Goal: Information Seeking & Learning: Learn about a topic

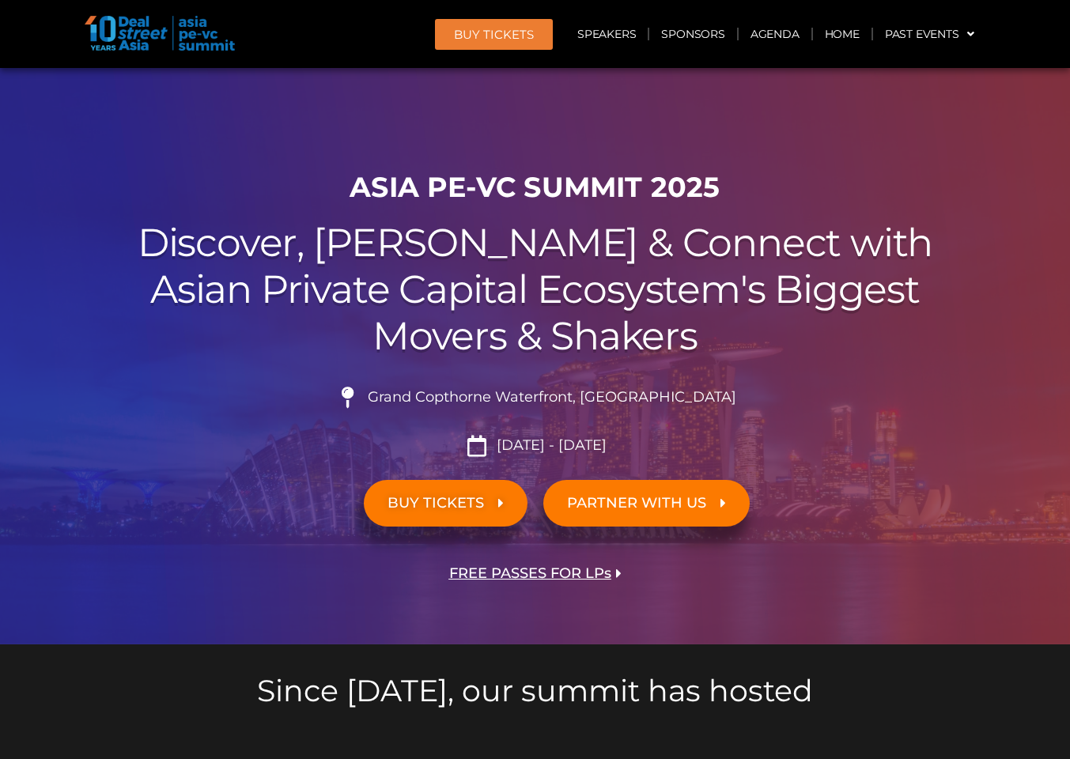
click at [495, 504] on span "BUY TICKETS" at bounding box center [446, 503] width 116 height 15
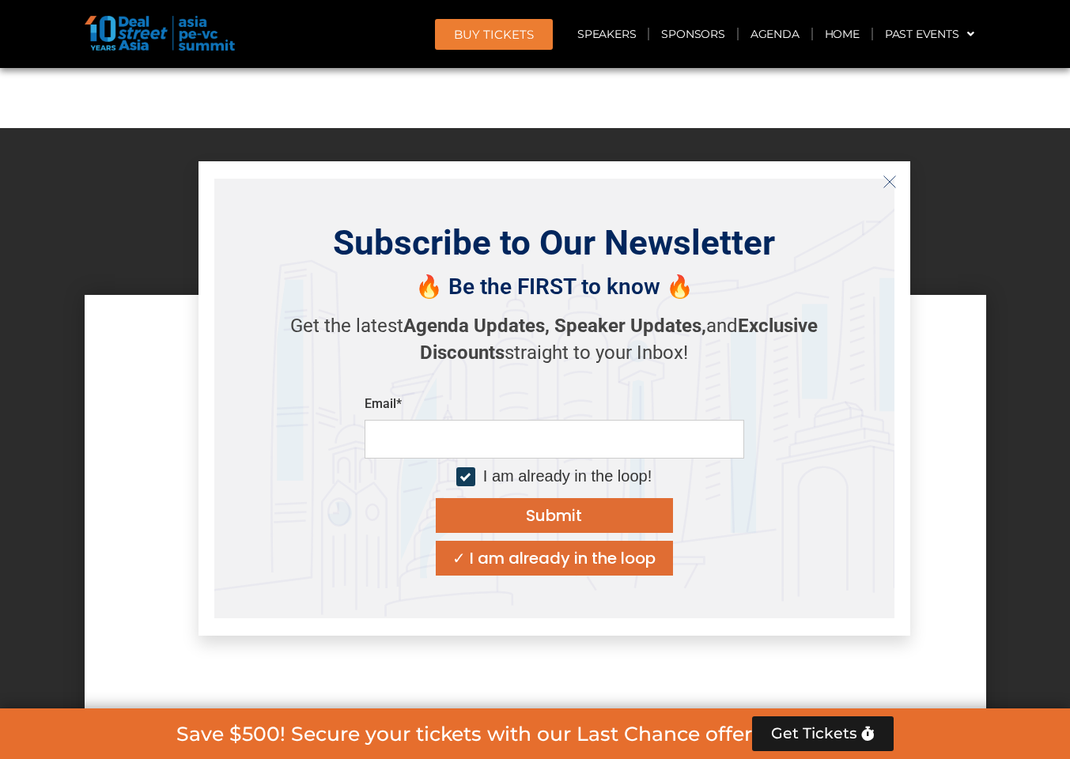
scroll to position [13203, 0]
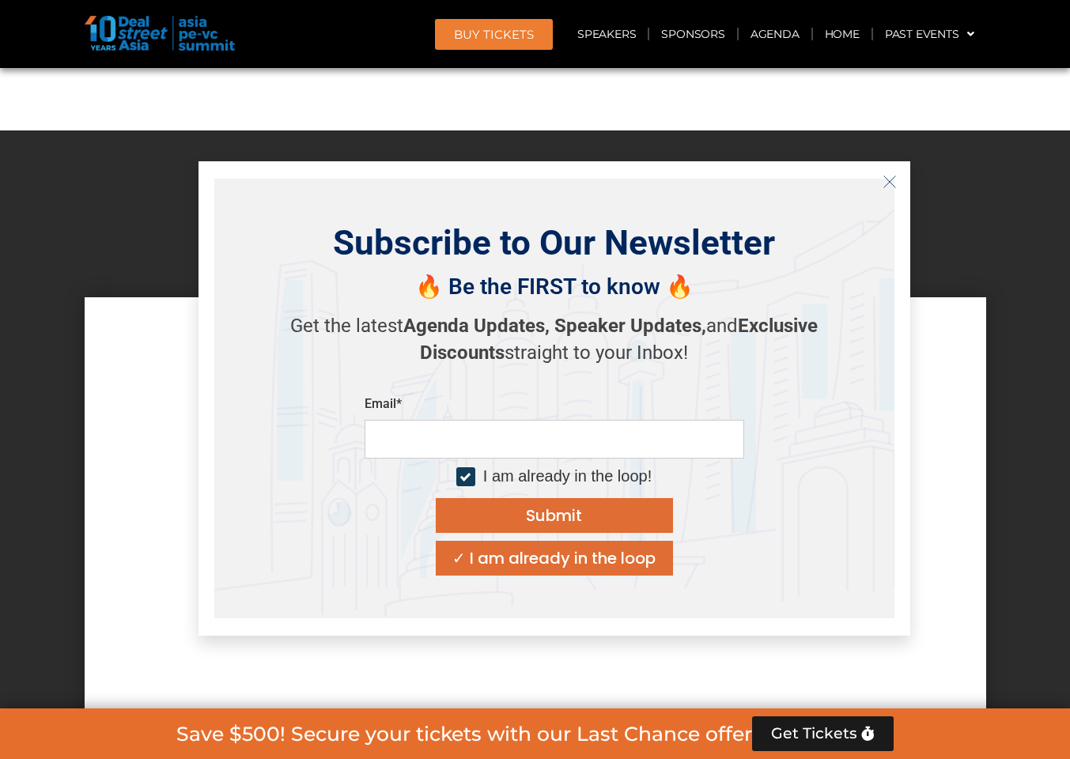
click at [892, 180] on icon "Close" at bounding box center [890, 182] width 14 height 14
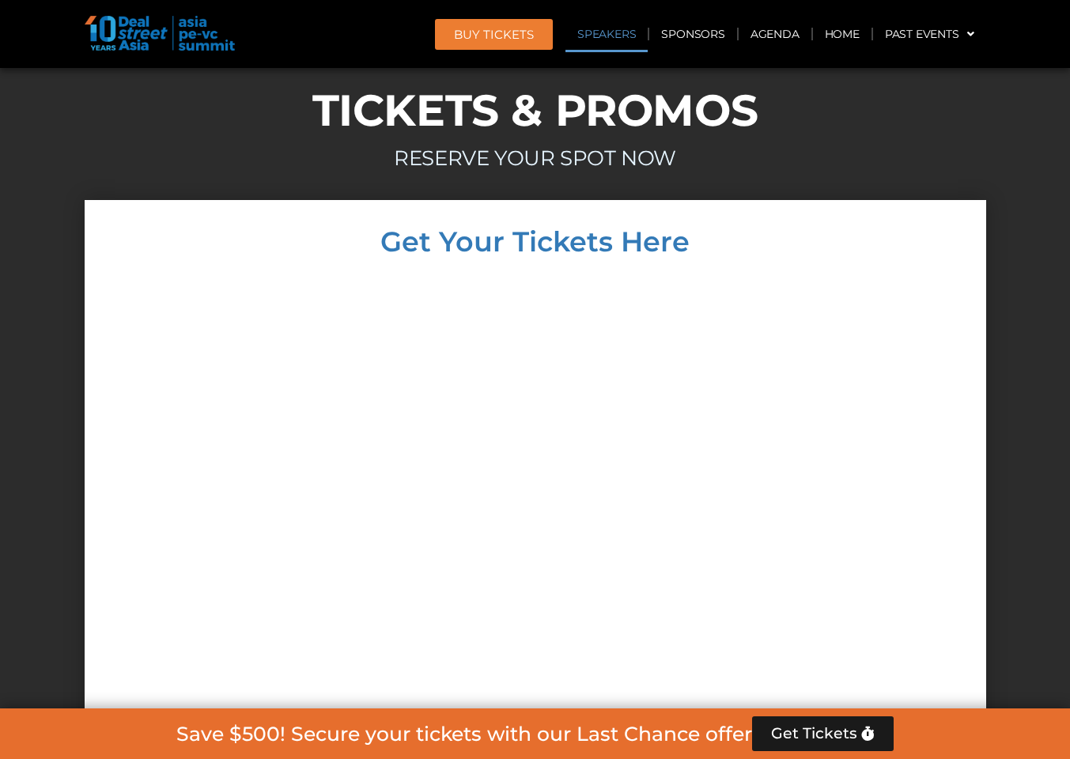
click at [606, 45] on link "Speakers" at bounding box center [607, 34] width 82 height 36
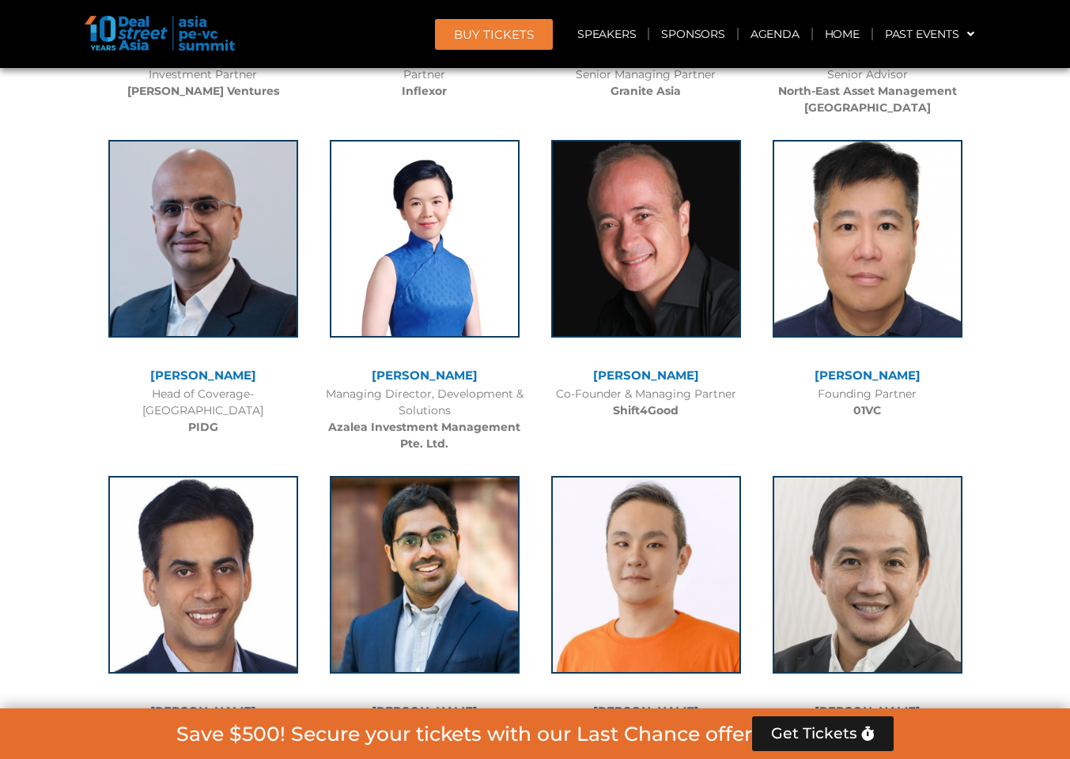
scroll to position [8907, 0]
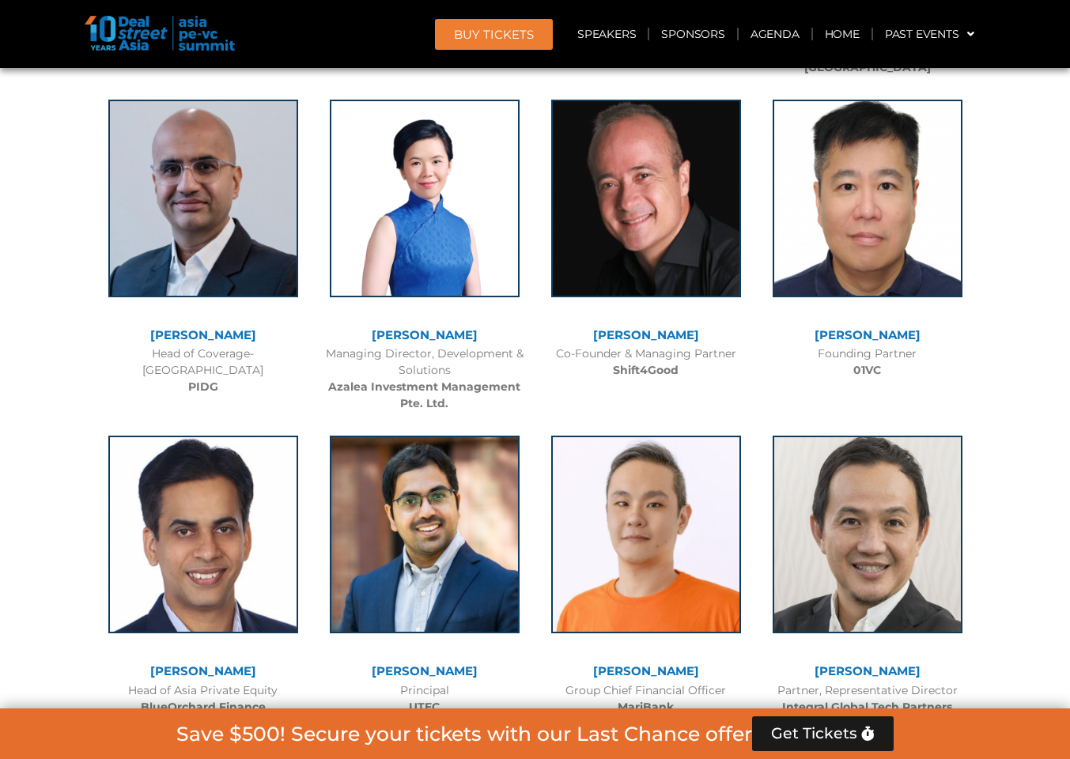
click at [220, 700] on b "BlueOrchard Finance" at bounding box center [203, 707] width 125 height 14
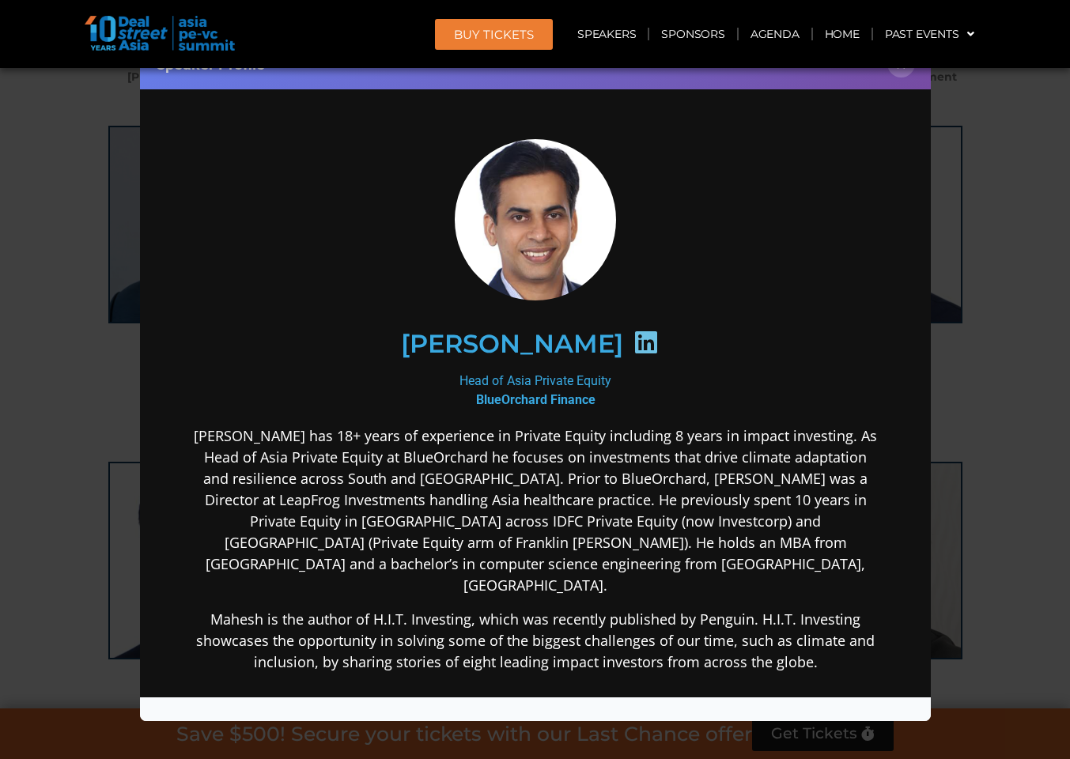
scroll to position [8878, 0]
click at [620, 34] on link "Speakers" at bounding box center [607, 34] width 82 height 36
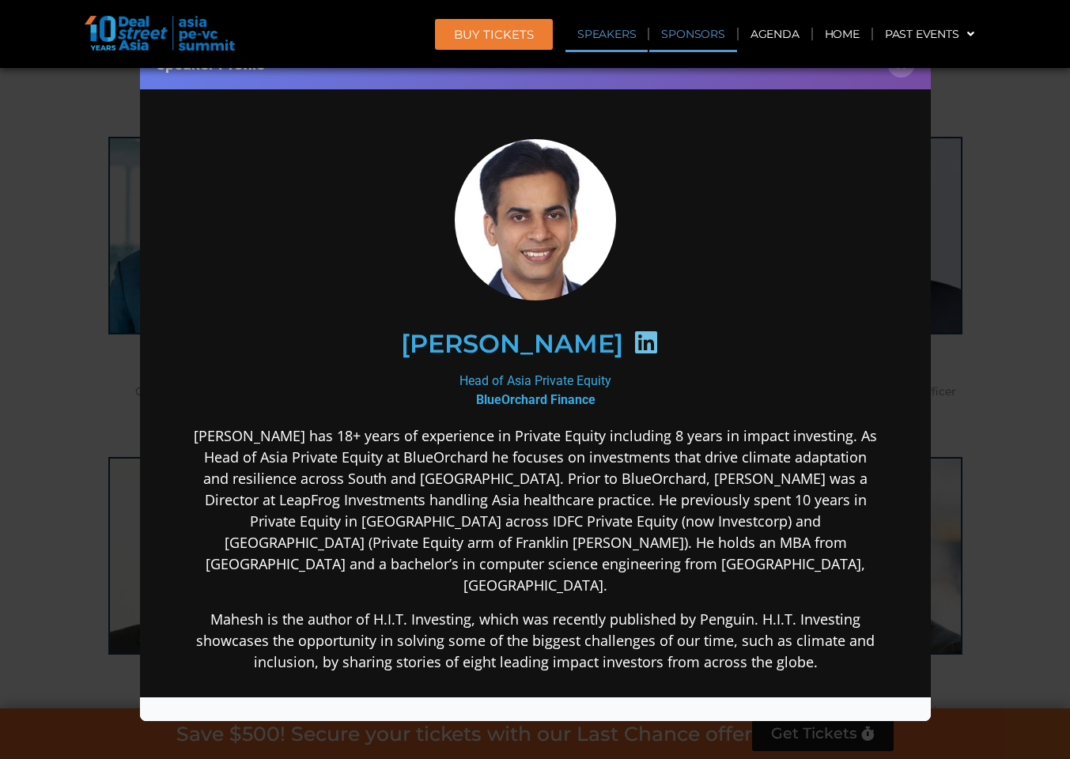
click at [691, 36] on link "Sponsors" at bounding box center [693, 34] width 87 height 36
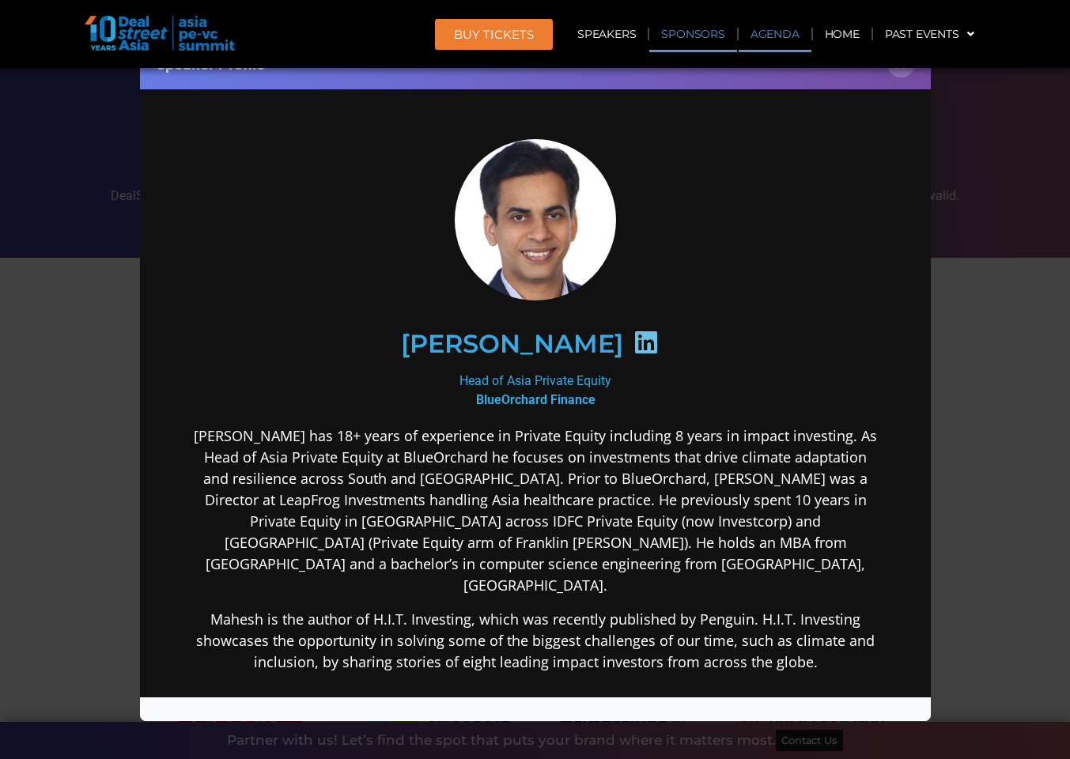
click at [785, 38] on link "Agenda" at bounding box center [775, 34] width 73 height 36
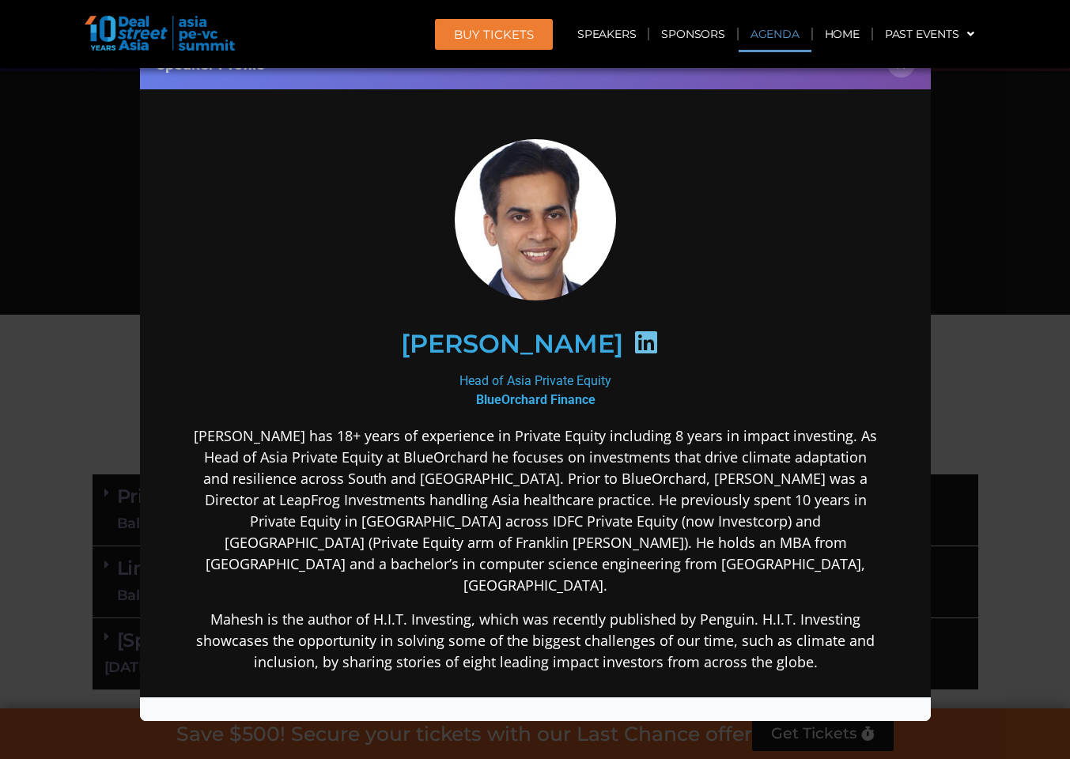
scroll to position [337, 0]
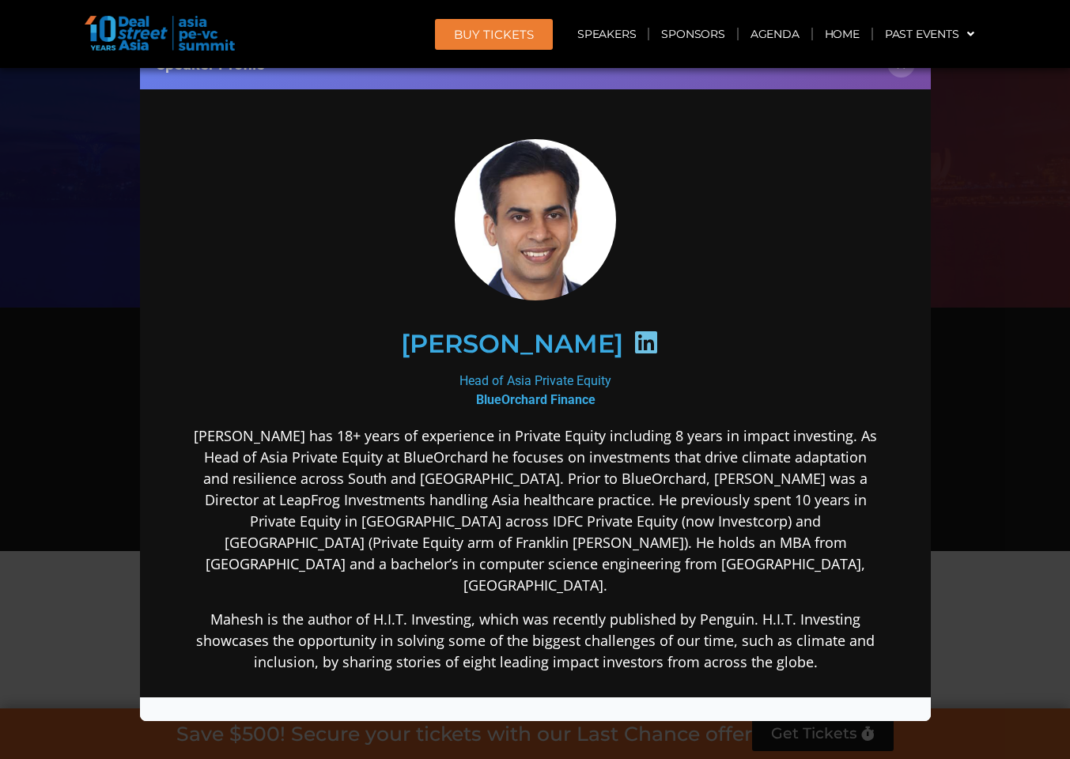
click at [945, 172] on div "Speaker Profile ×" at bounding box center [535, 379] width 1070 height 759
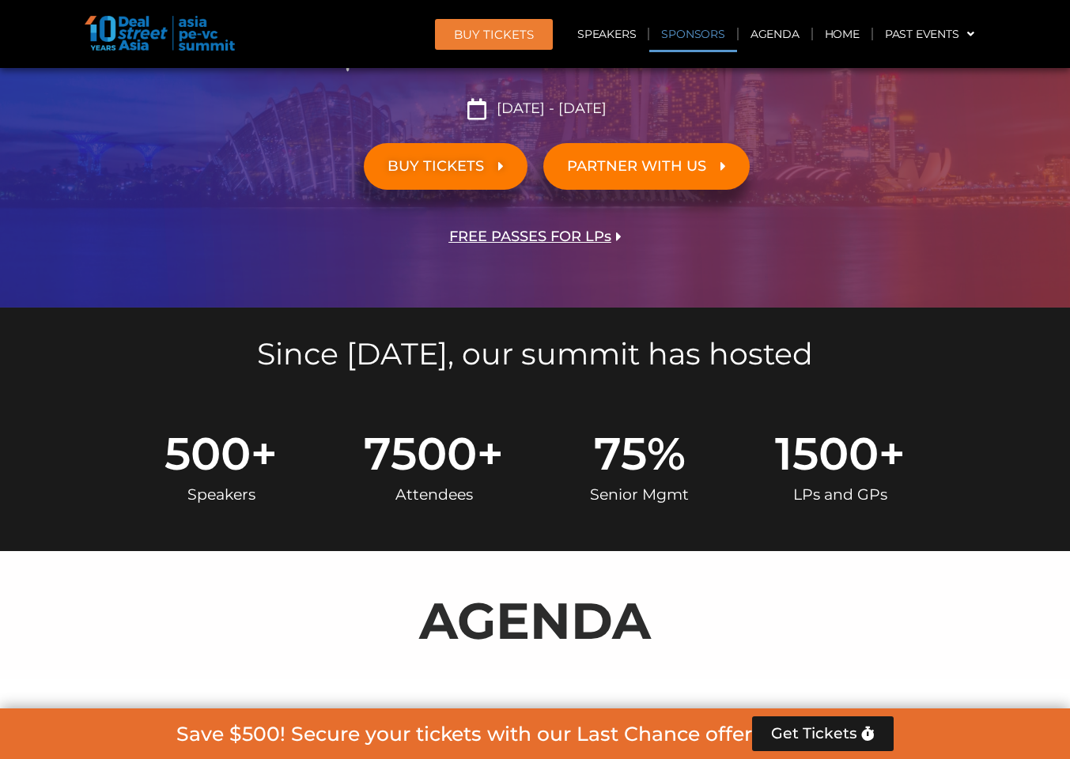
click at [718, 31] on link "Sponsors" at bounding box center [693, 34] width 87 height 36
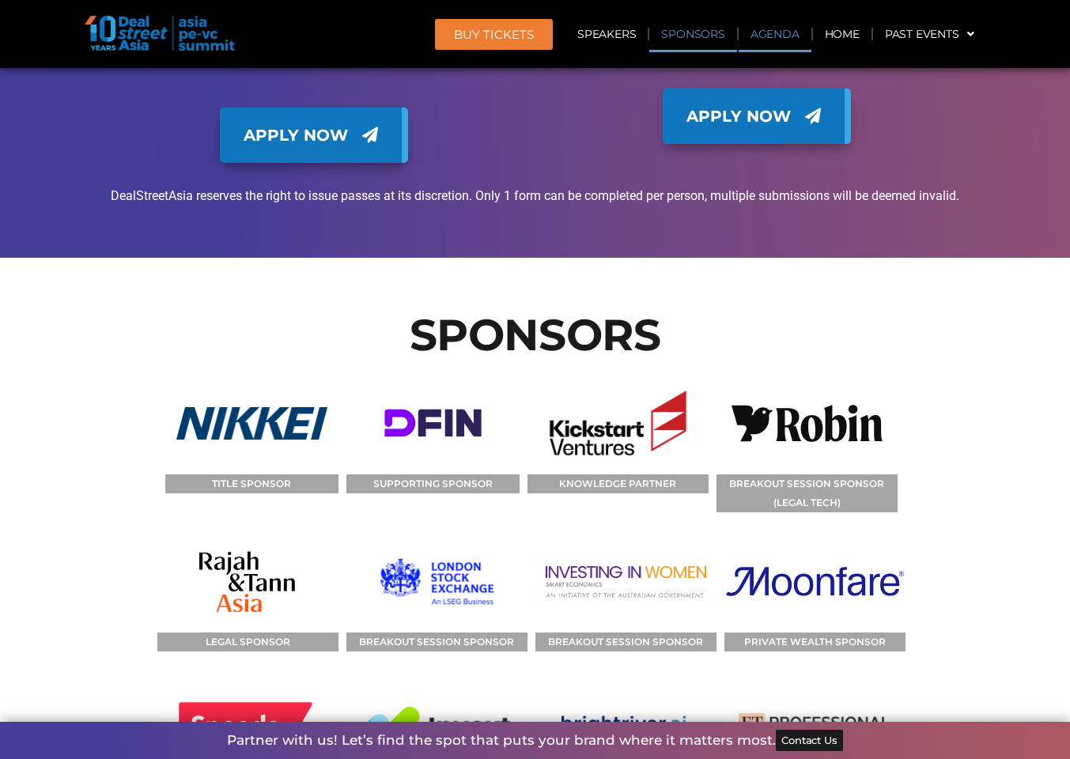
click at [775, 31] on link "Agenda" at bounding box center [775, 34] width 73 height 36
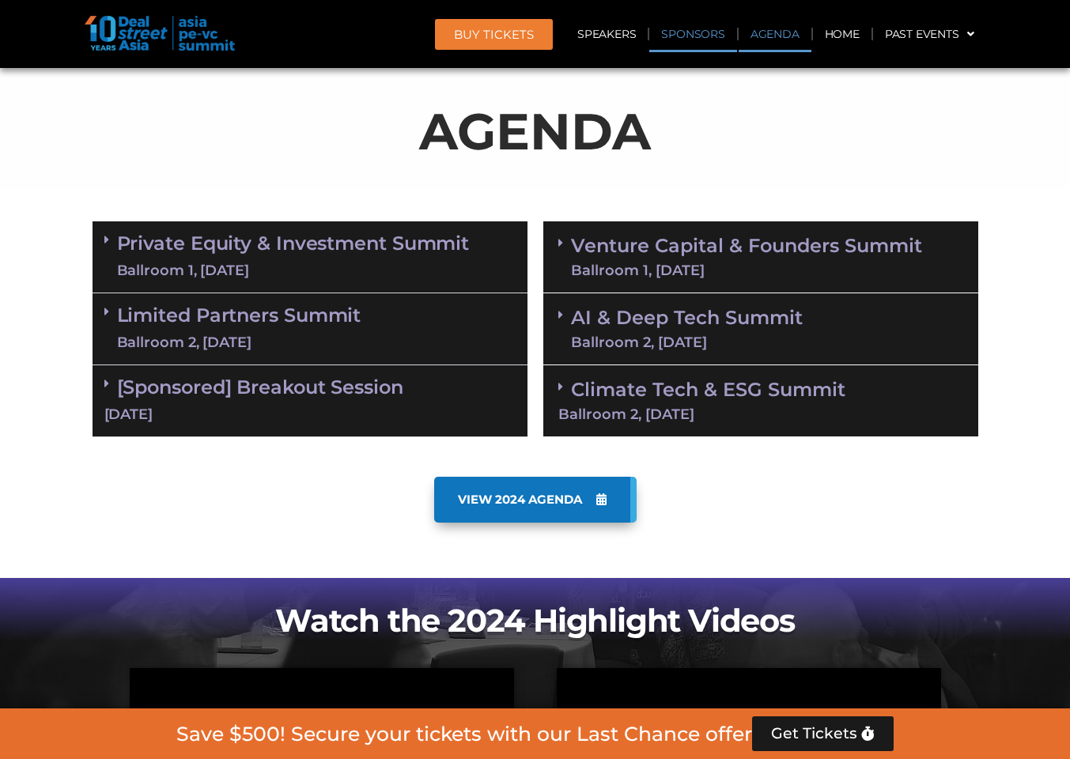
click at [696, 34] on link "Sponsors" at bounding box center [693, 34] width 87 height 36
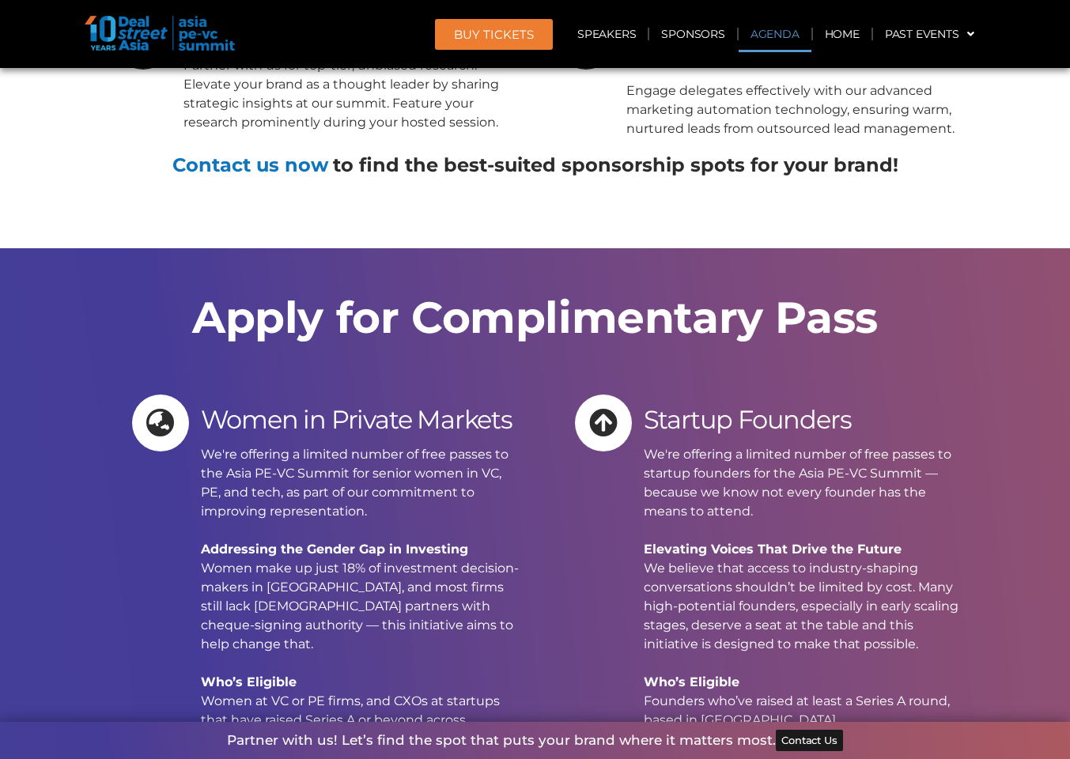
scroll to position [15582, 0]
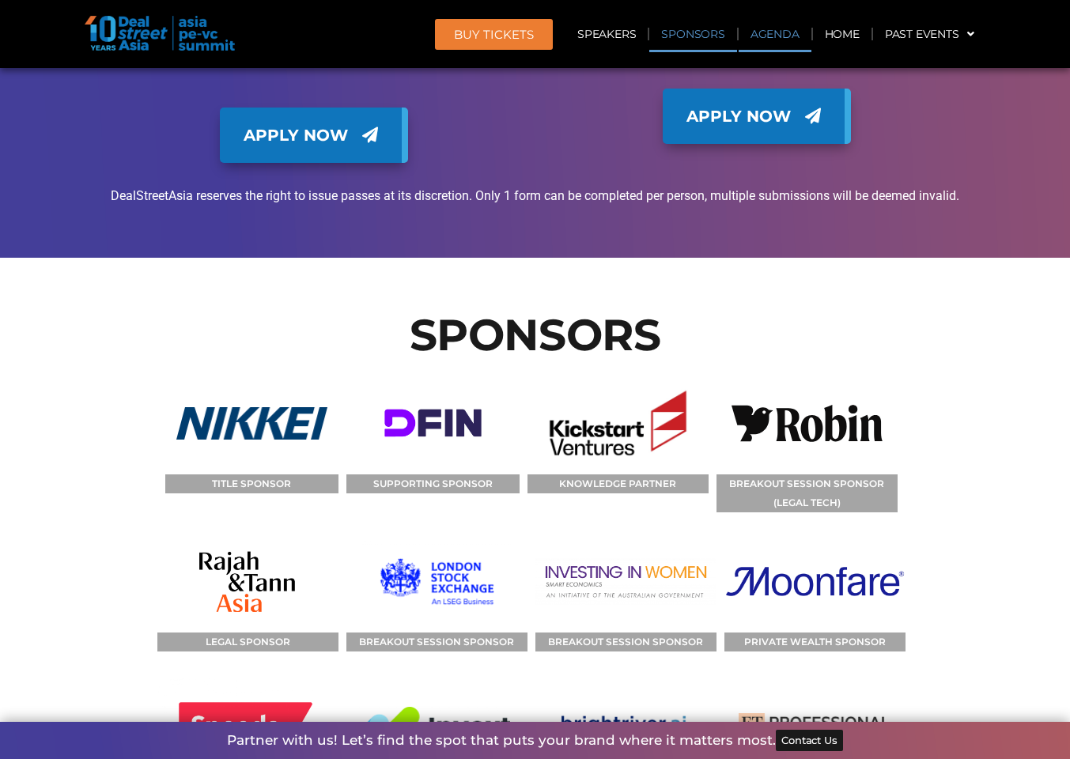
click at [790, 38] on link "Agenda" at bounding box center [775, 34] width 73 height 36
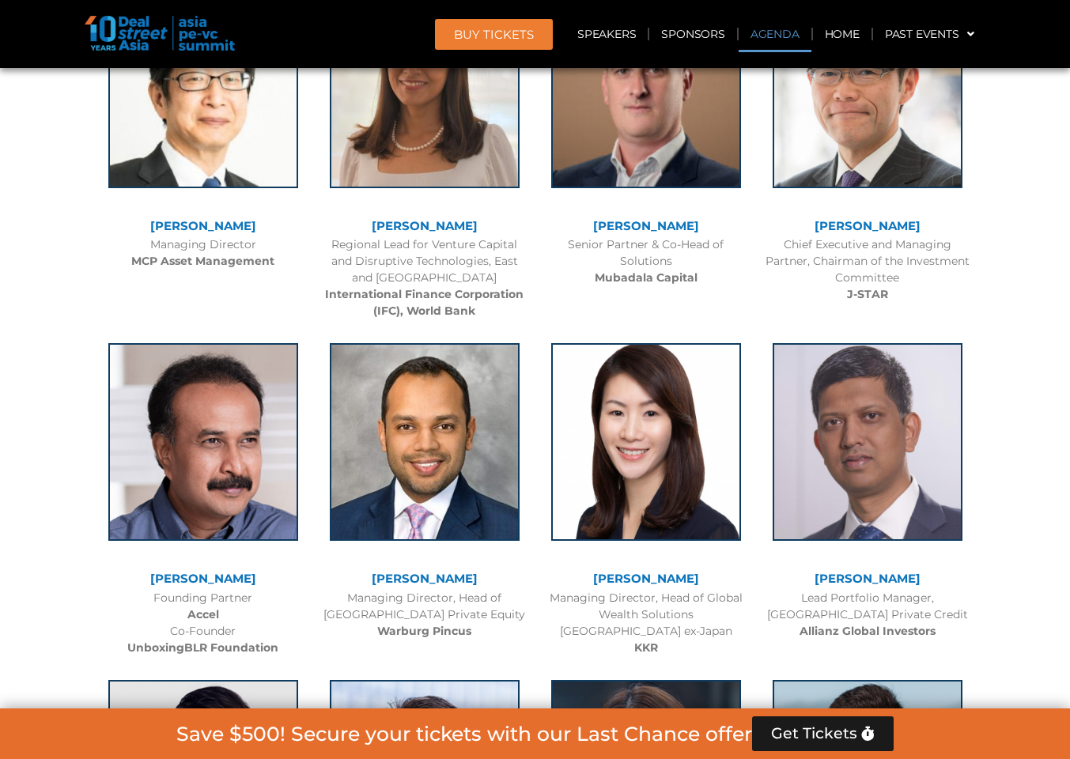
scroll to position [827, 0]
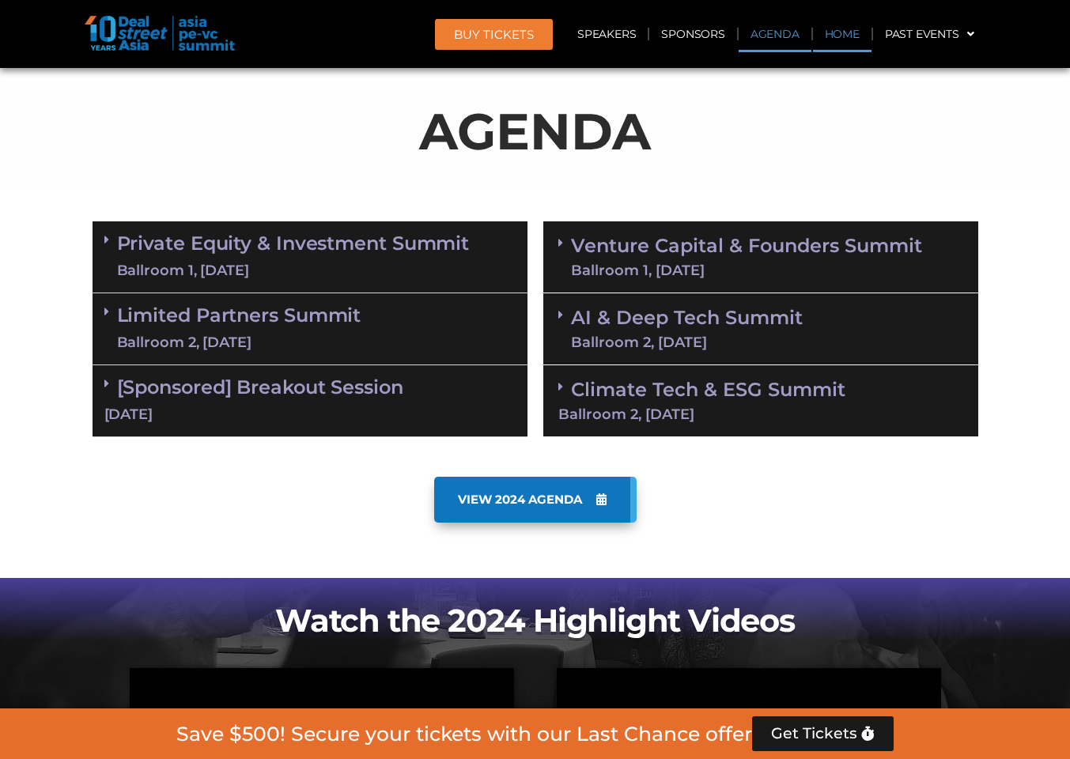
click at [849, 33] on link "Home" at bounding box center [842, 34] width 59 height 36
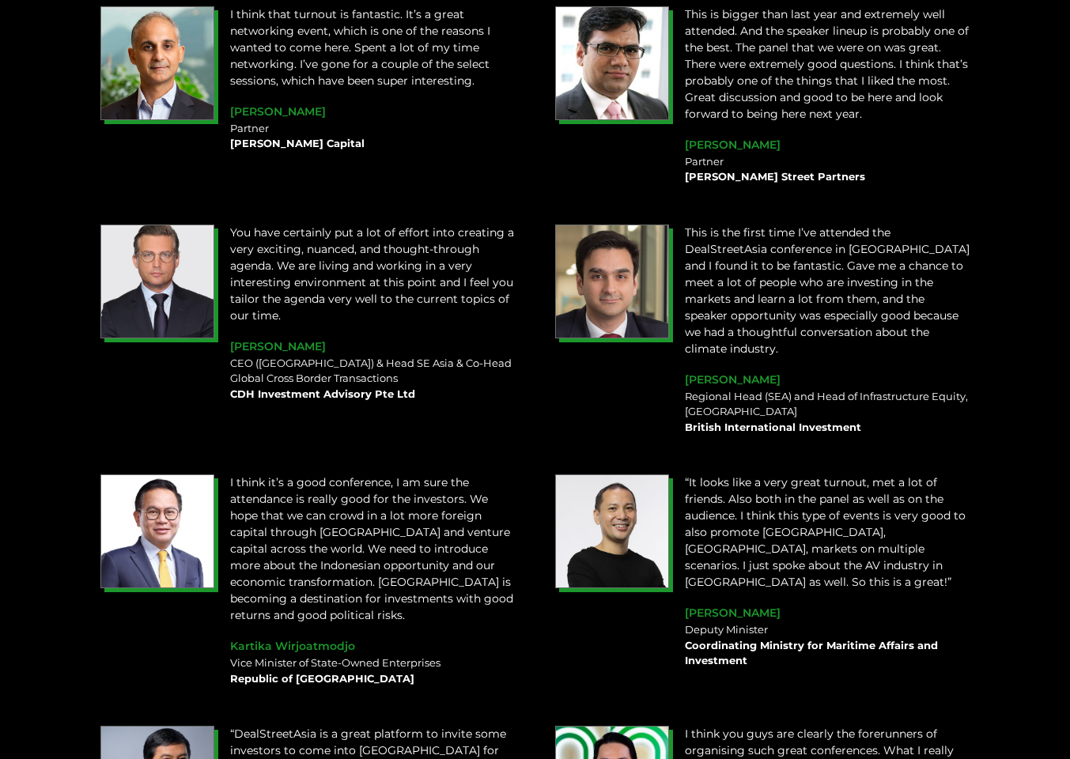
scroll to position [1934, 0]
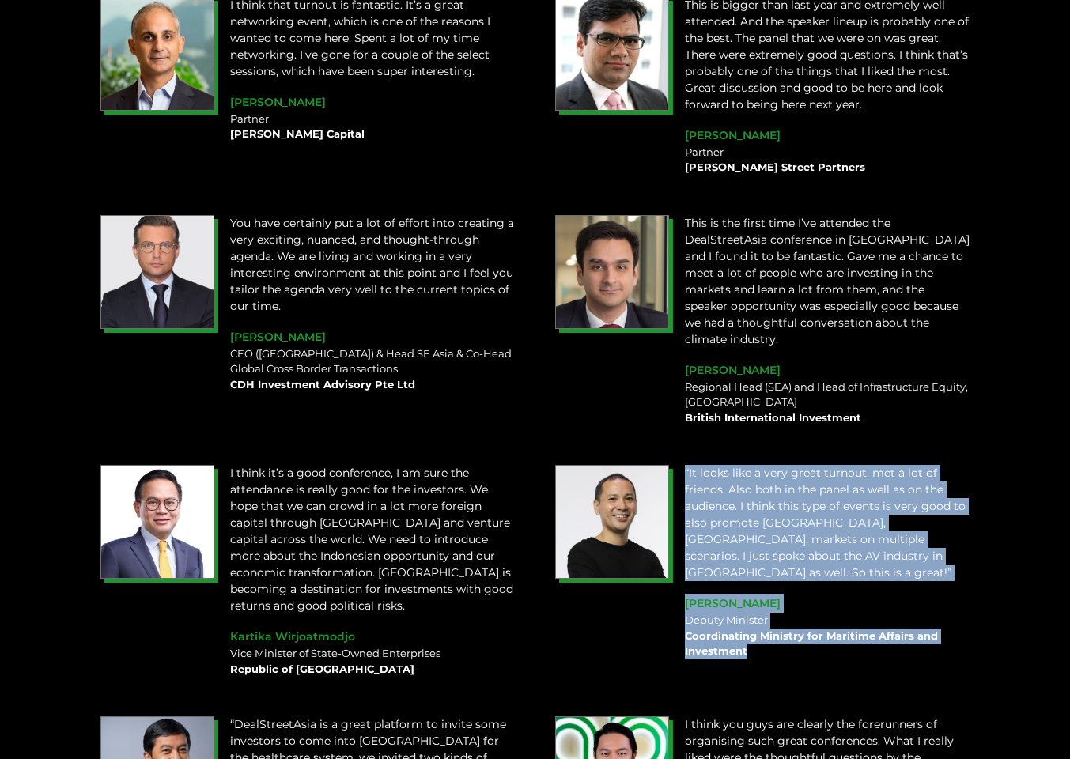
drag, startPoint x: 773, startPoint y: 611, endPoint x: 675, endPoint y: 604, distance: 98.4
click at [675, 604] on div "“It looks like a very great turnout, met a lot of friends. Also both in the pan…" at bounding box center [762, 562] width 431 height 210
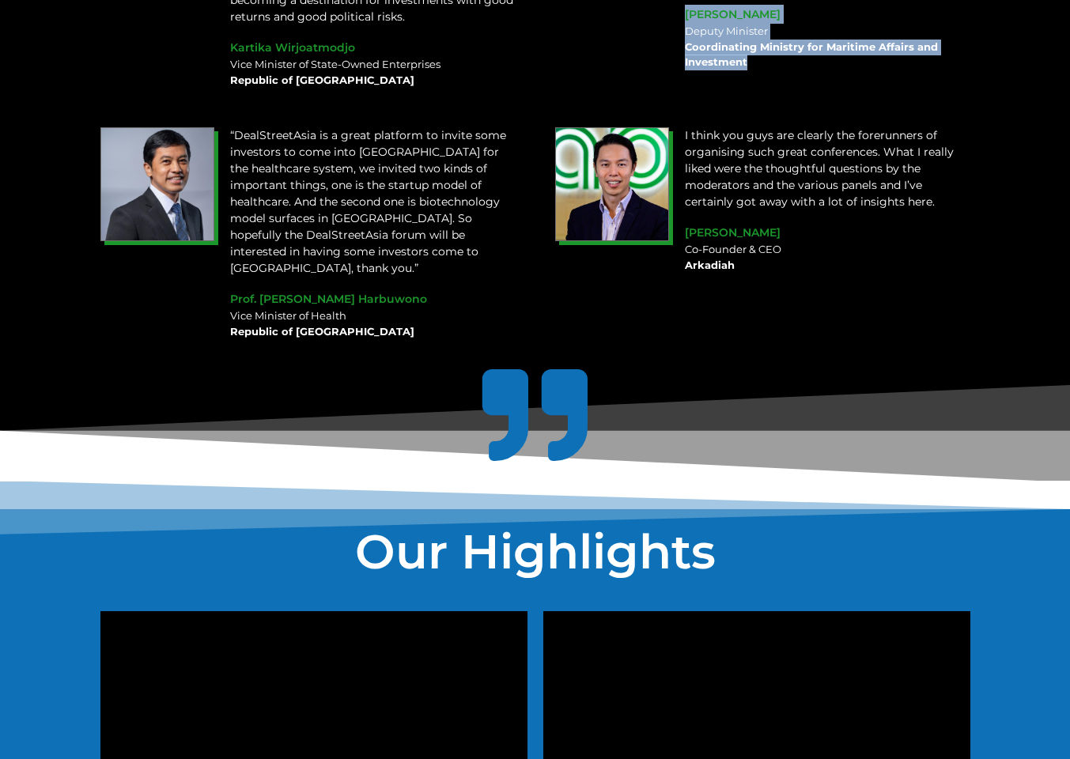
scroll to position [3040, 0]
